Goal: Information Seeking & Learning: Find specific fact

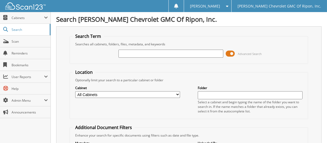
click at [140, 55] on input "text" at bounding box center [171, 54] width 105 height 8
type input "142695"
click at [230, 53] on span at bounding box center [230, 54] width 9 height 8
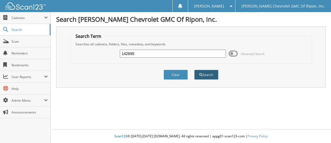
click at [204, 77] on button "Search" at bounding box center [206, 75] width 24 height 10
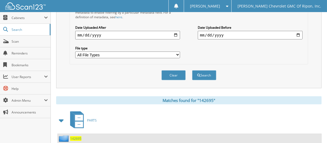
scroll to position [161, 0]
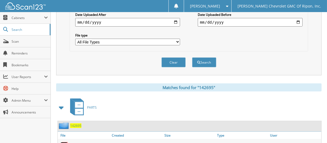
click at [76, 124] on span "142695" at bounding box center [75, 126] width 11 height 5
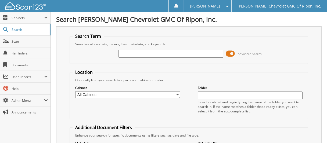
click at [129, 53] on input "text" at bounding box center [171, 54] width 105 height 8
type input "142692"
click at [233, 54] on span at bounding box center [230, 54] width 9 height 8
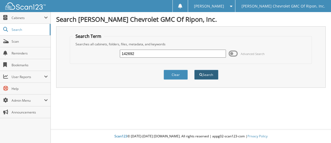
click at [217, 75] on button "Search" at bounding box center [206, 75] width 24 height 10
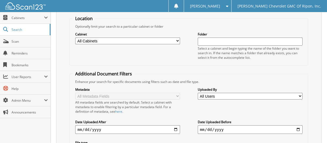
scroll to position [161, 0]
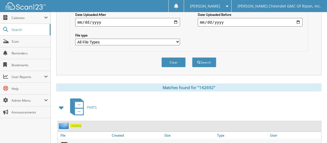
click at [75, 124] on span "142692" at bounding box center [75, 126] width 11 height 5
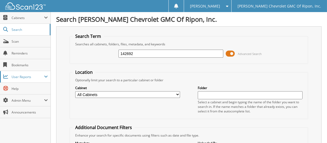
drag, startPoint x: 151, startPoint y: 52, endPoint x: 49, endPoint y: 70, distance: 103.8
type input "142706"
click at [231, 53] on span at bounding box center [230, 54] width 9 height 8
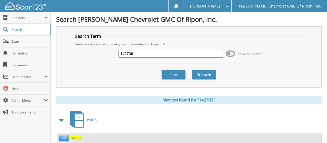
click at [74, 137] on span "142692" at bounding box center [75, 138] width 11 height 5
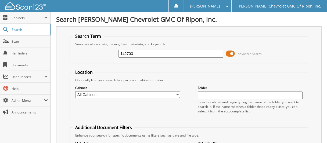
type input "142703"
click at [231, 54] on span at bounding box center [230, 54] width 9 height 8
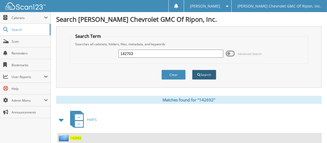
click at [203, 74] on button "Search" at bounding box center [204, 75] width 24 height 10
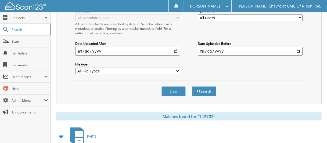
scroll to position [161, 0]
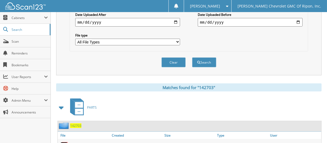
click at [73, 124] on span "142703" at bounding box center [75, 126] width 11 height 5
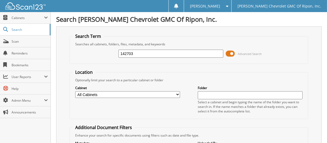
click at [156, 54] on input "142703" at bounding box center [171, 54] width 105 height 8
type input "142710"
click at [229, 52] on span at bounding box center [230, 54] width 9 height 8
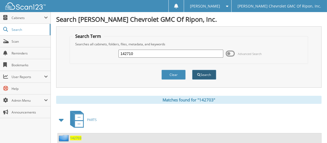
click at [208, 74] on button "Search" at bounding box center [204, 75] width 24 height 10
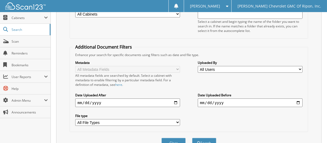
scroll to position [161, 0]
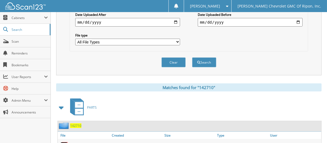
click at [78, 124] on span "142710" at bounding box center [75, 126] width 11 height 5
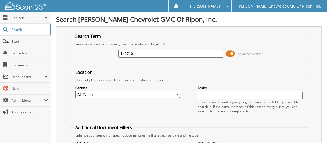
click at [171, 53] on input "142710" at bounding box center [171, 54] width 105 height 8
type input "142711"
click at [230, 53] on span at bounding box center [230, 54] width 9 height 8
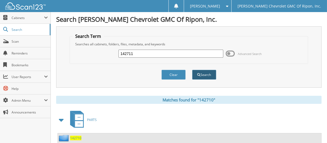
click at [212, 72] on button "Search" at bounding box center [204, 75] width 24 height 10
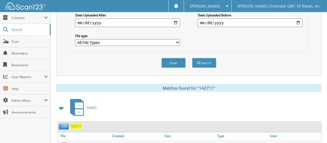
scroll to position [161, 0]
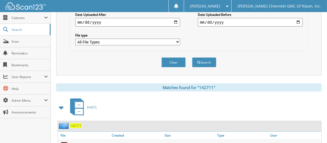
click at [80, 124] on span "142711" at bounding box center [75, 126] width 11 height 5
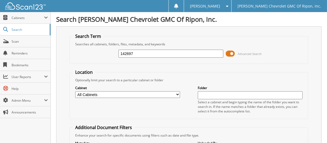
type input "142697"
click at [232, 52] on span at bounding box center [230, 54] width 9 height 8
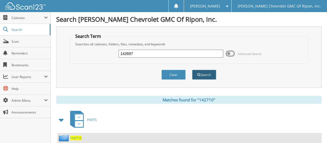
click at [215, 73] on button "Search" at bounding box center [204, 75] width 24 height 10
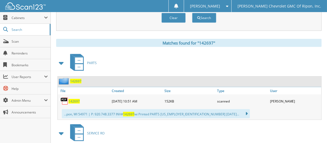
scroll to position [215, 0]
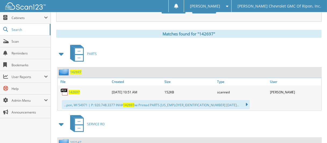
click at [80, 70] on span "142697" at bounding box center [75, 72] width 11 height 5
